Goal: Check status: Check status

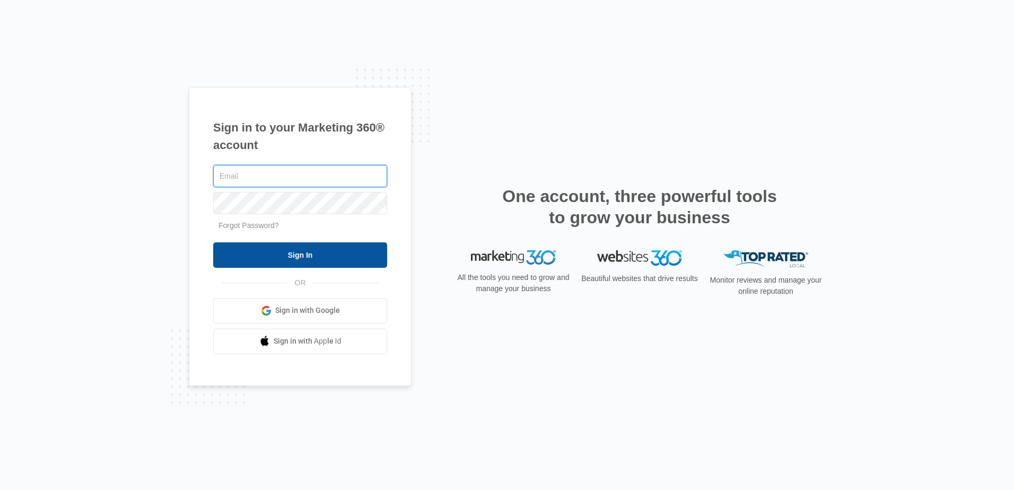
type input "[PERSON_NAME][EMAIL_ADDRESS][DOMAIN_NAME]"
click at [240, 256] on input "Sign In" at bounding box center [300, 254] width 174 height 25
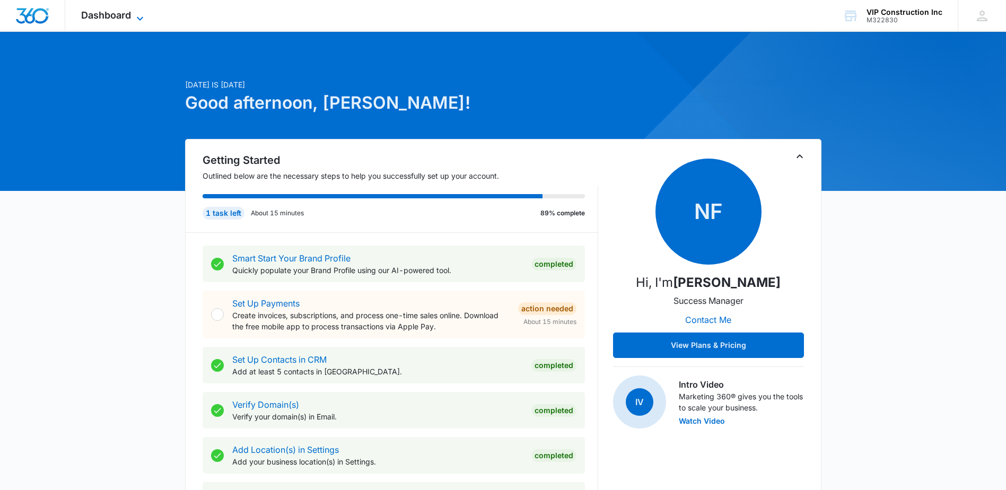
click at [96, 15] on span "Dashboard" at bounding box center [106, 15] width 50 height 11
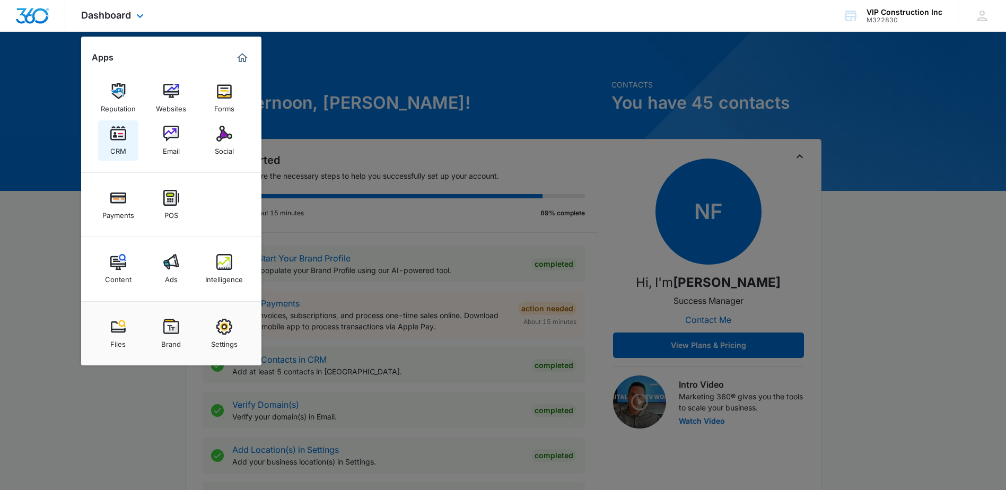
click at [112, 139] on img at bounding box center [118, 134] width 16 height 16
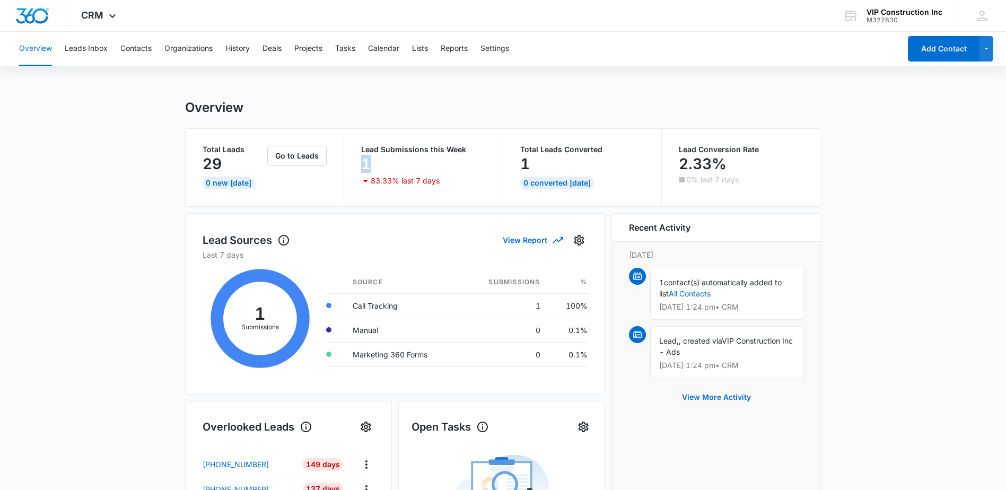
drag, startPoint x: 501, startPoint y: 133, endPoint x: 439, endPoint y: 157, distance: 66.7
click at [438, 157] on div "Lead Submissions this Week 1 83.33% last 7 days" at bounding box center [423, 167] width 159 height 77
click at [405, 177] on p "83.33% last 7 days" at bounding box center [405, 180] width 69 height 7
click at [403, 172] on div "1" at bounding box center [423, 163] width 125 height 21
drag, startPoint x: 361, startPoint y: 150, endPoint x: 468, endPoint y: 152, distance: 107.1
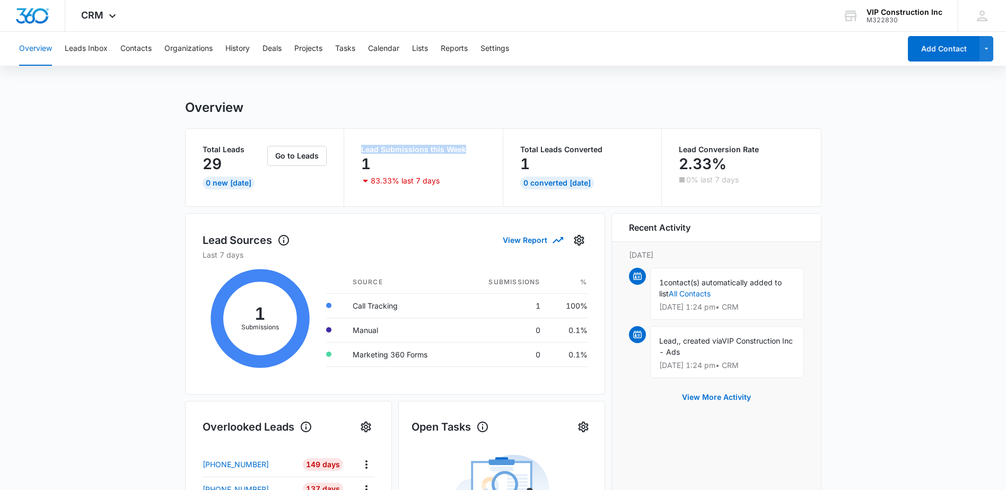
click at [468, 152] on p "Lead Submissions this Week" at bounding box center [423, 149] width 125 height 7
drag, startPoint x: 468, startPoint y: 152, endPoint x: 480, endPoint y: 155, distance: 12.2
click at [481, 154] on div "Lead Submissions this Week 1 83.33% last 7 days" at bounding box center [423, 166] width 125 height 41
click at [471, 157] on div "1" at bounding box center [423, 163] width 125 height 21
